Goal: Check status: Check status

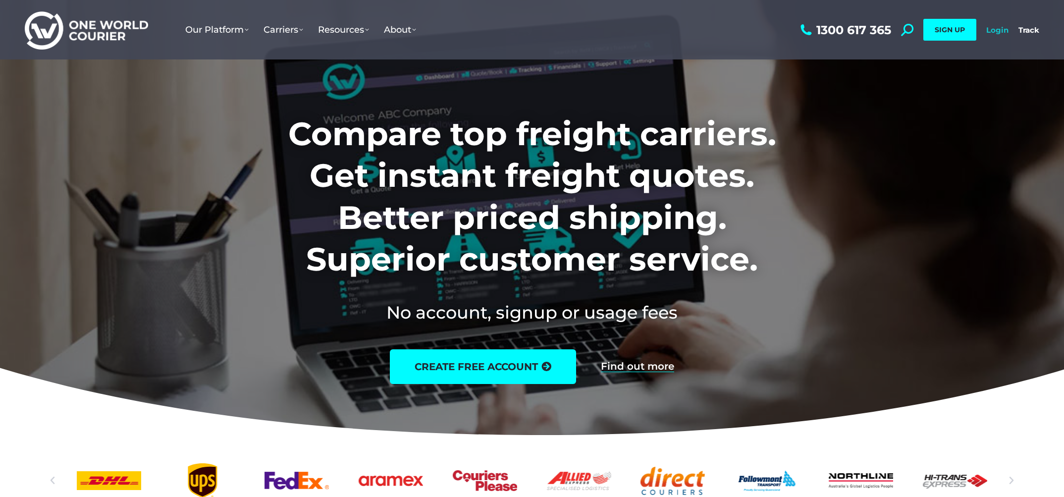
click at [1001, 32] on link "Login" at bounding box center [997, 29] width 22 height 9
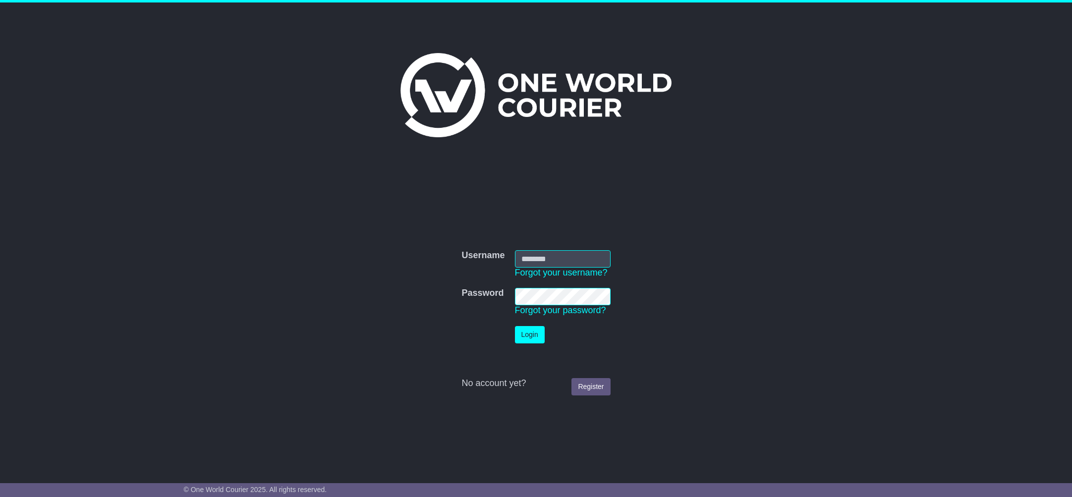
type input "**********"
click at [530, 333] on button "Login" at bounding box center [530, 334] width 30 height 17
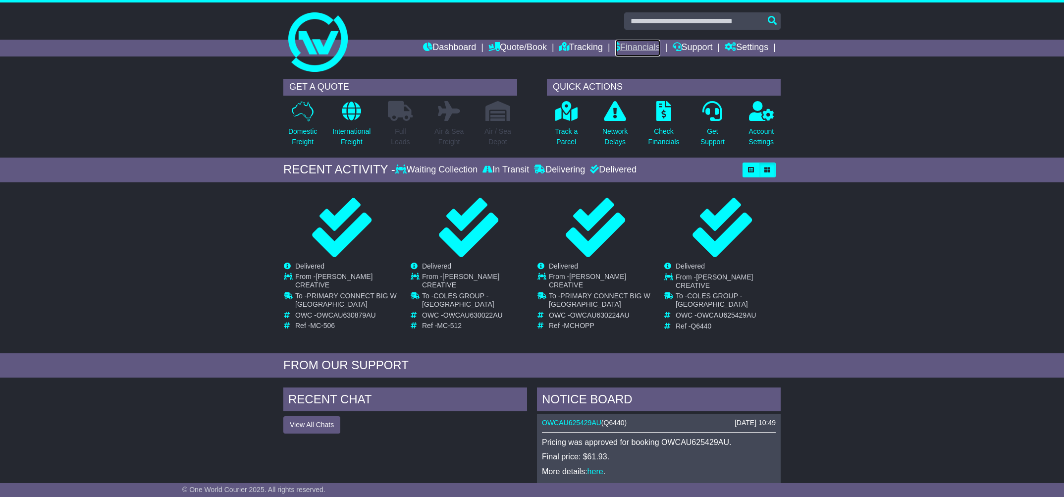
click at [651, 43] on link "Financials" at bounding box center [637, 48] width 45 height 17
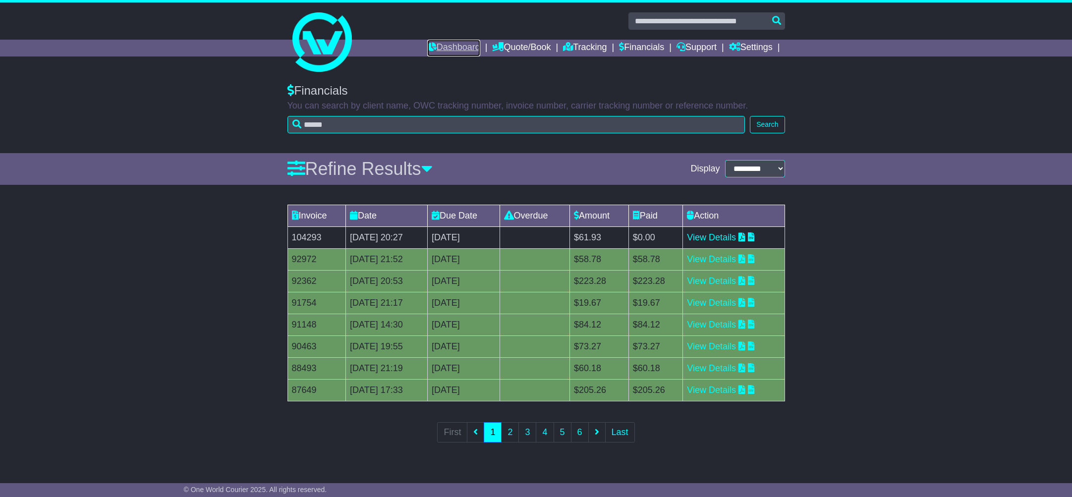
click at [447, 47] on link "Dashboard" at bounding box center [453, 48] width 53 height 17
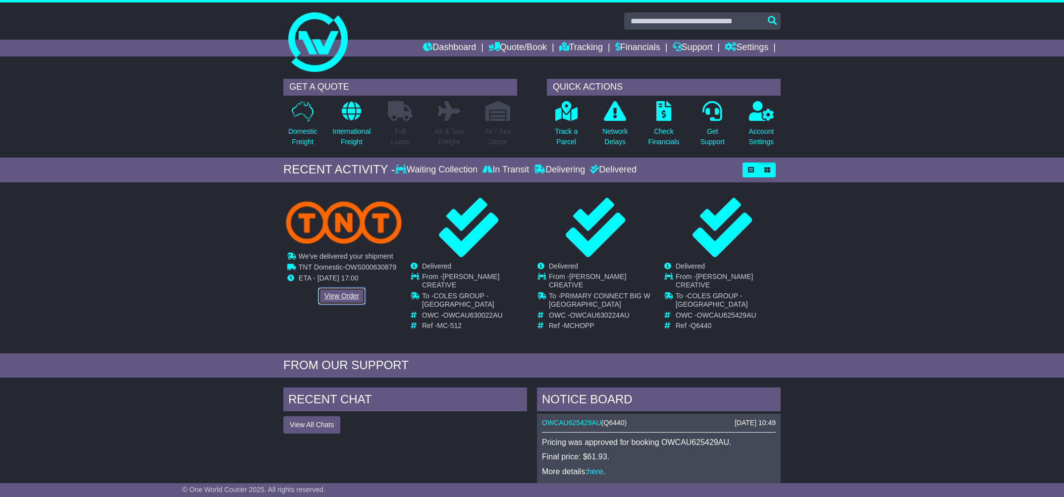
click at [341, 299] on link "View Order" at bounding box center [342, 295] width 48 height 17
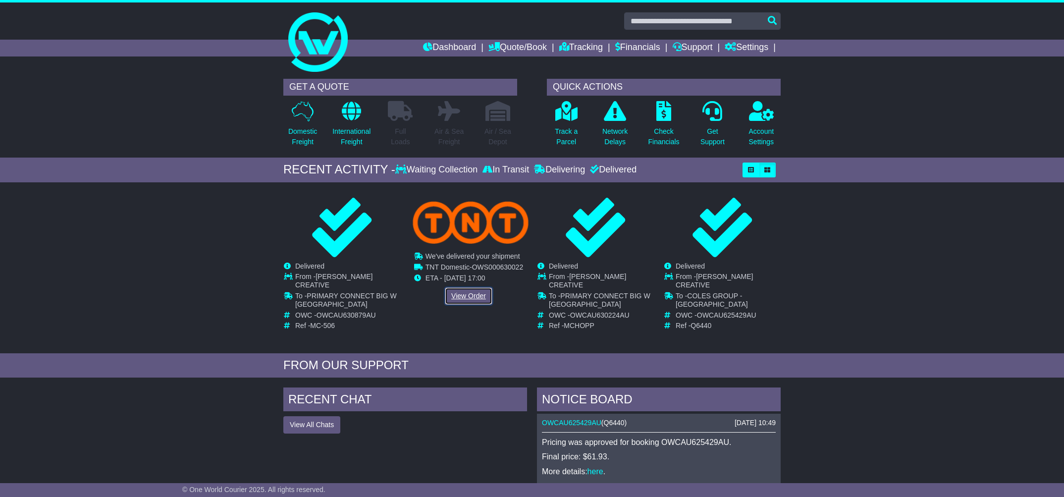
click at [468, 295] on link "View Order" at bounding box center [469, 295] width 48 height 17
